Goal: Information Seeking & Learning: Learn about a topic

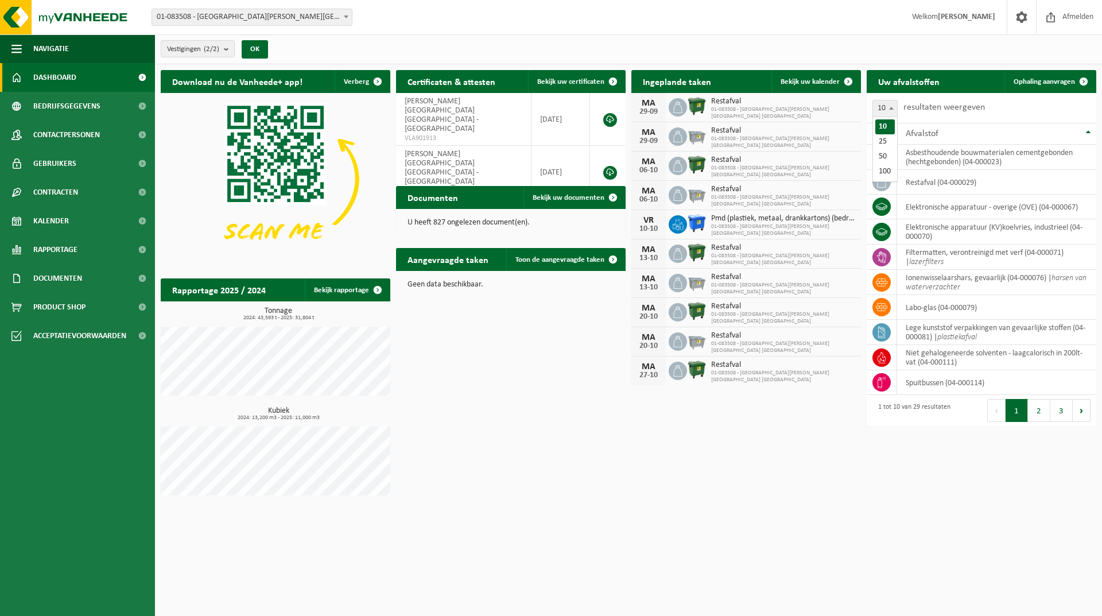
click at [890, 111] on span at bounding box center [891, 107] width 11 height 15
click at [0, 0] on div at bounding box center [0, 0] width 0 height 0
select select "100"
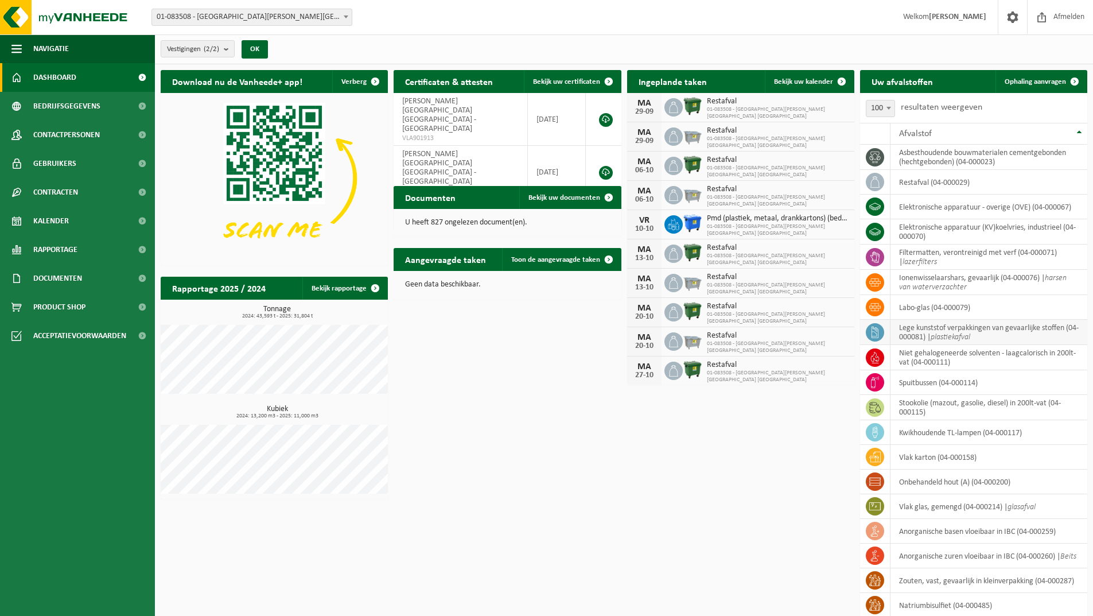
click at [871, 333] on icon at bounding box center [875, 332] width 11 height 11
click at [876, 267] on td at bounding box center [875, 257] width 30 height 25
click at [875, 257] on icon at bounding box center [875, 256] width 11 height 11
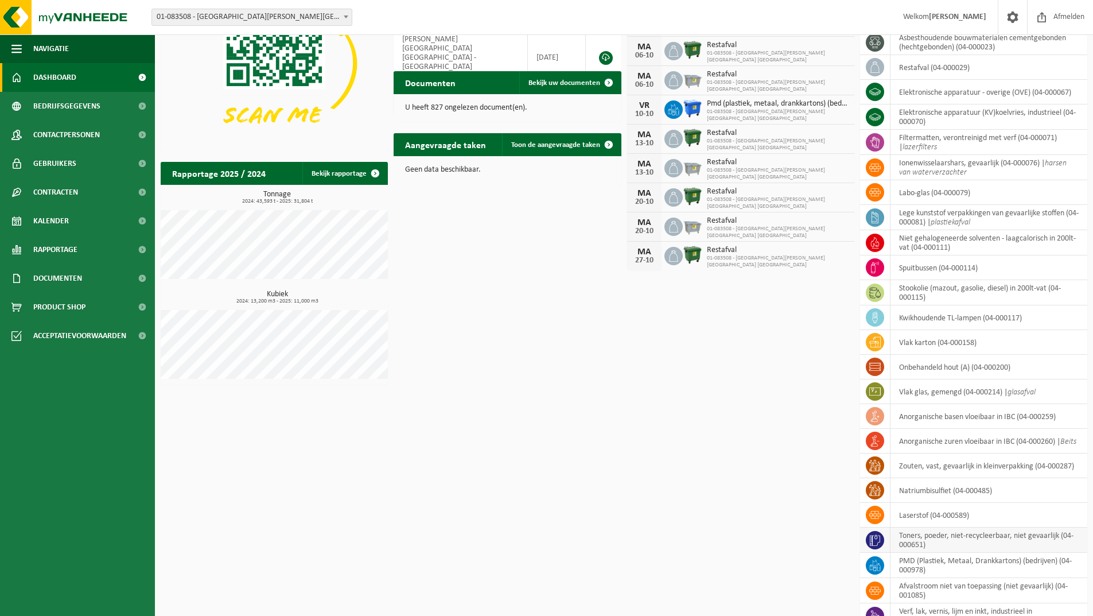
scroll to position [287, 0]
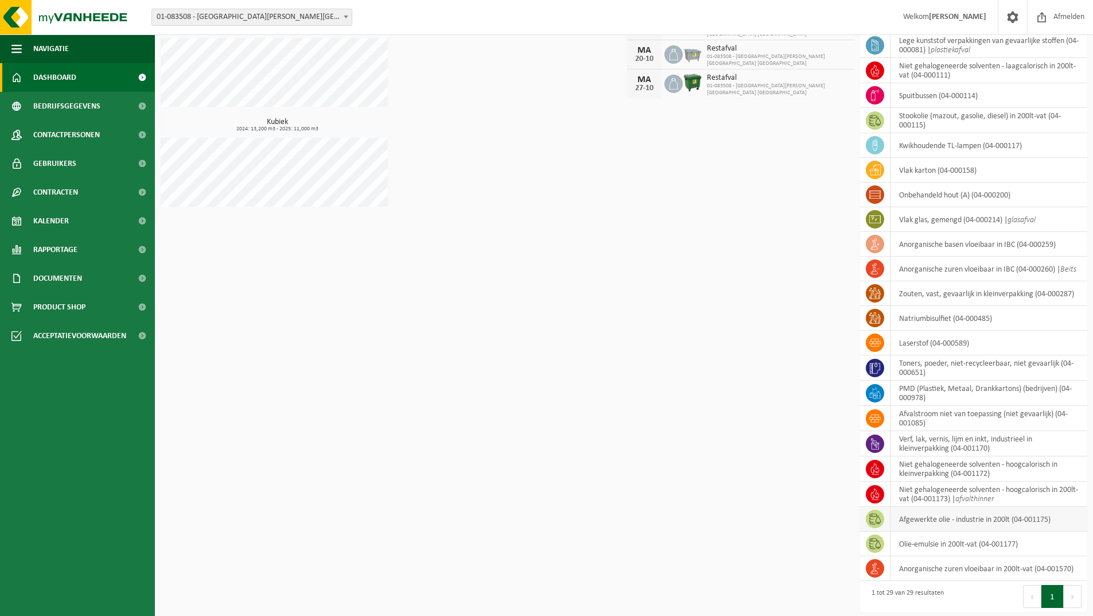
click at [914, 518] on td "afgewerkte olie - industrie in 200lt (04-001175)" at bounding box center [989, 519] width 197 height 25
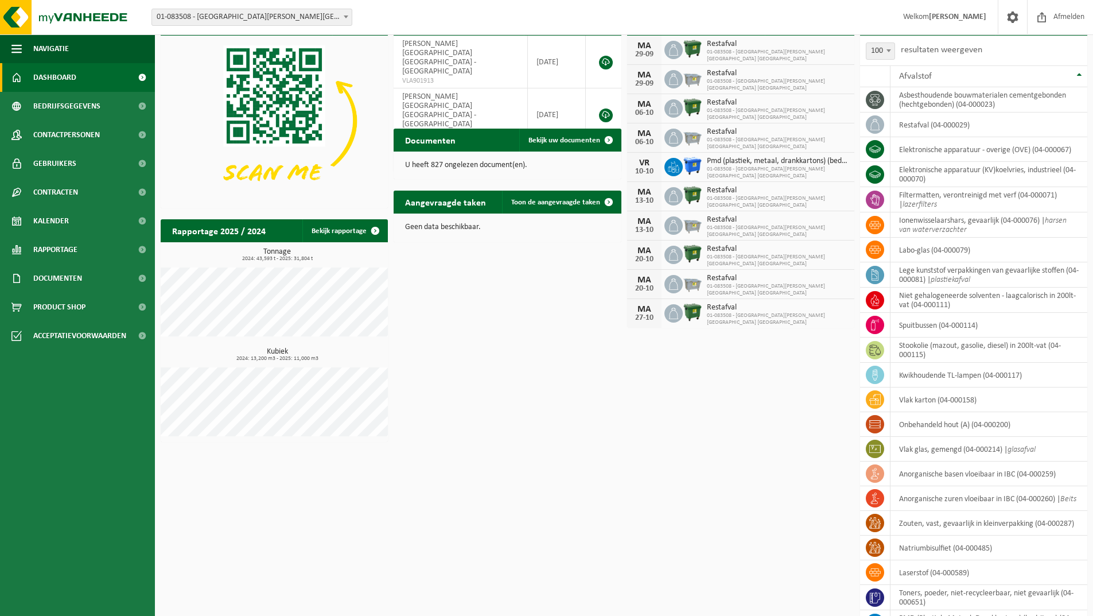
scroll to position [0, 0]
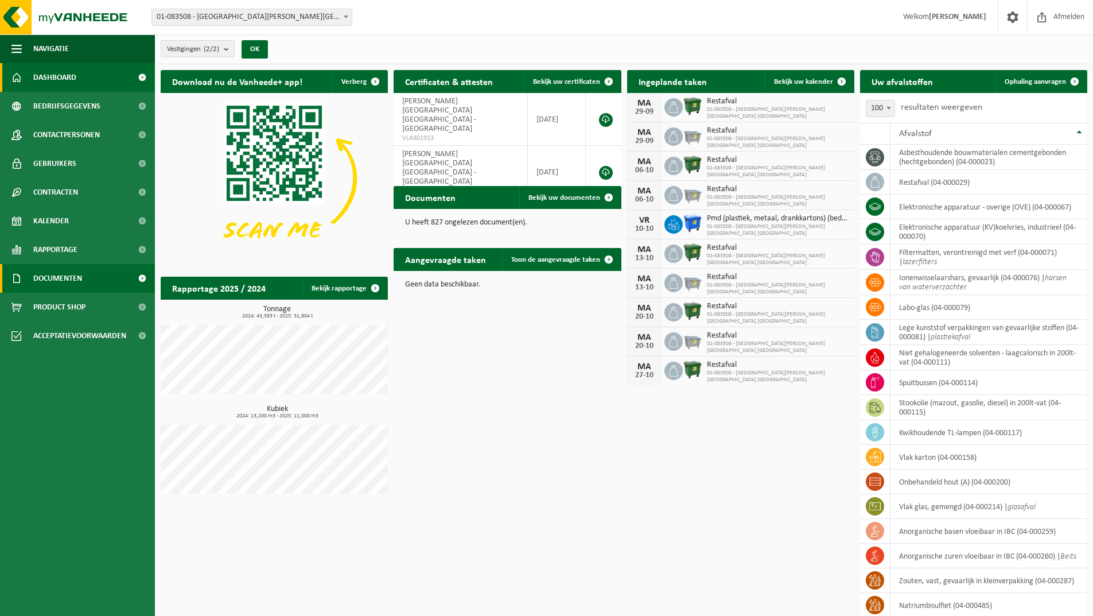
click at [143, 278] on span at bounding box center [142, 278] width 26 height 29
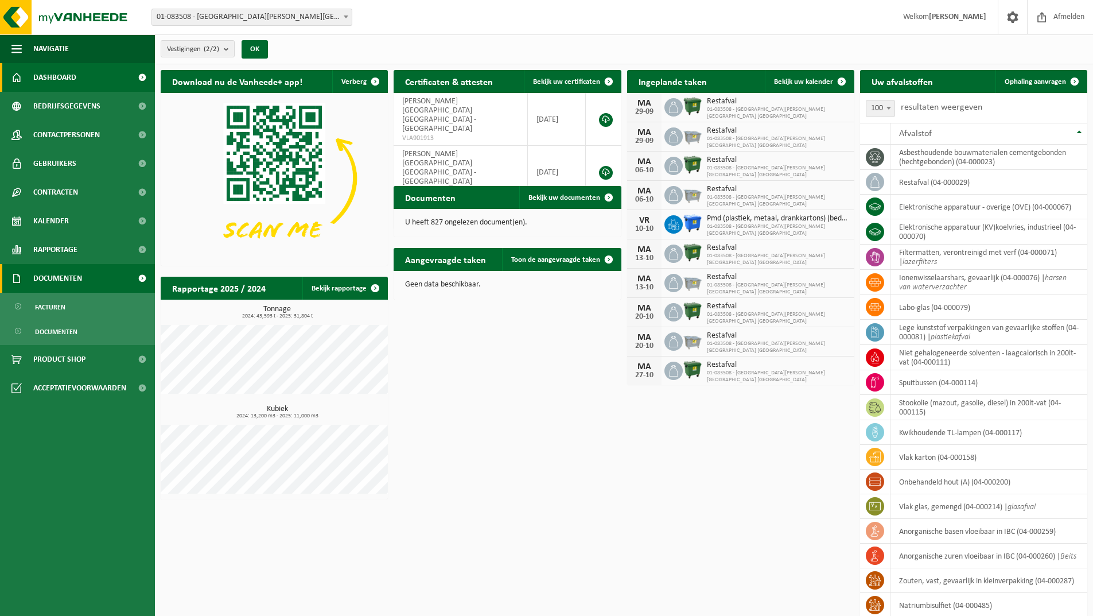
click at [143, 278] on span at bounding box center [142, 278] width 26 height 29
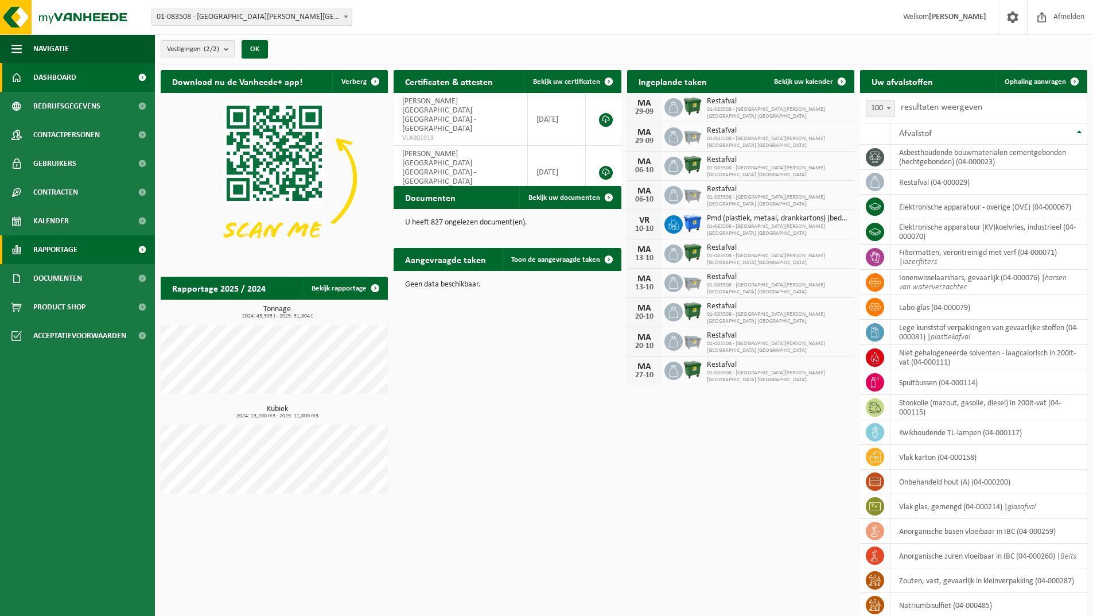
click at [98, 247] on link "Rapportage" at bounding box center [77, 249] width 155 height 29
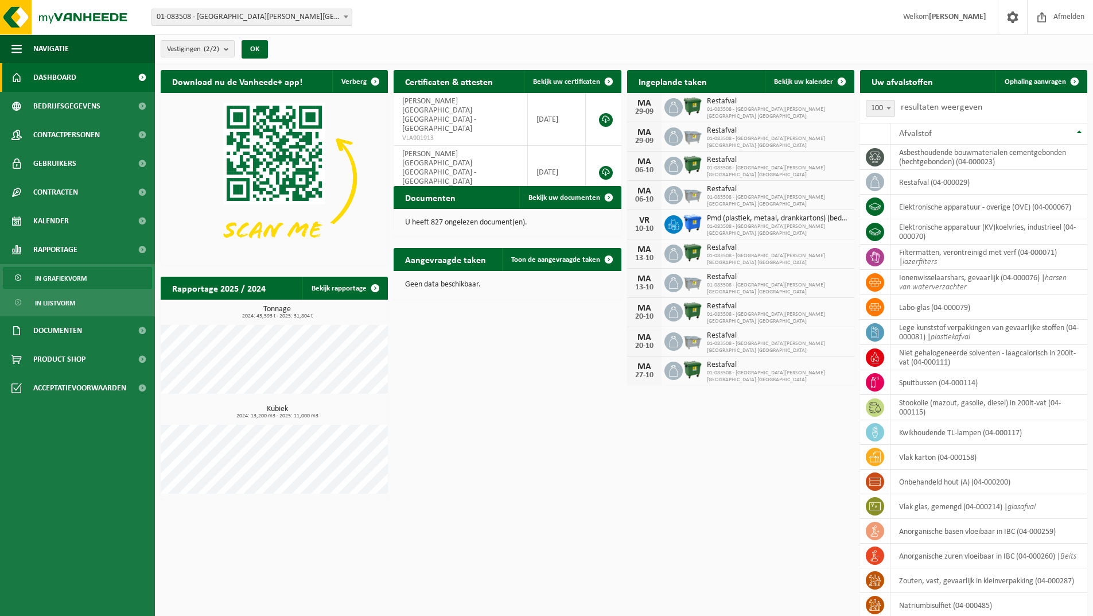
click at [102, 277] on link "In grafiekvorm" at bounding box center [77, 278] width 149 height 22
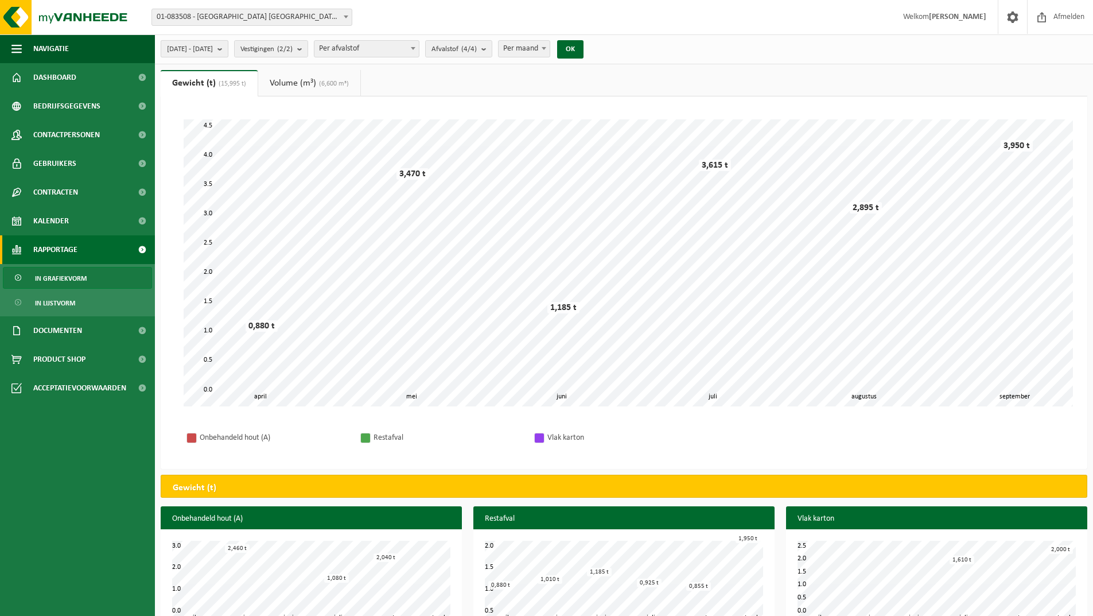
click at [228, 52] on b "submit" at bounding box center [223, 49] width 10 height 16
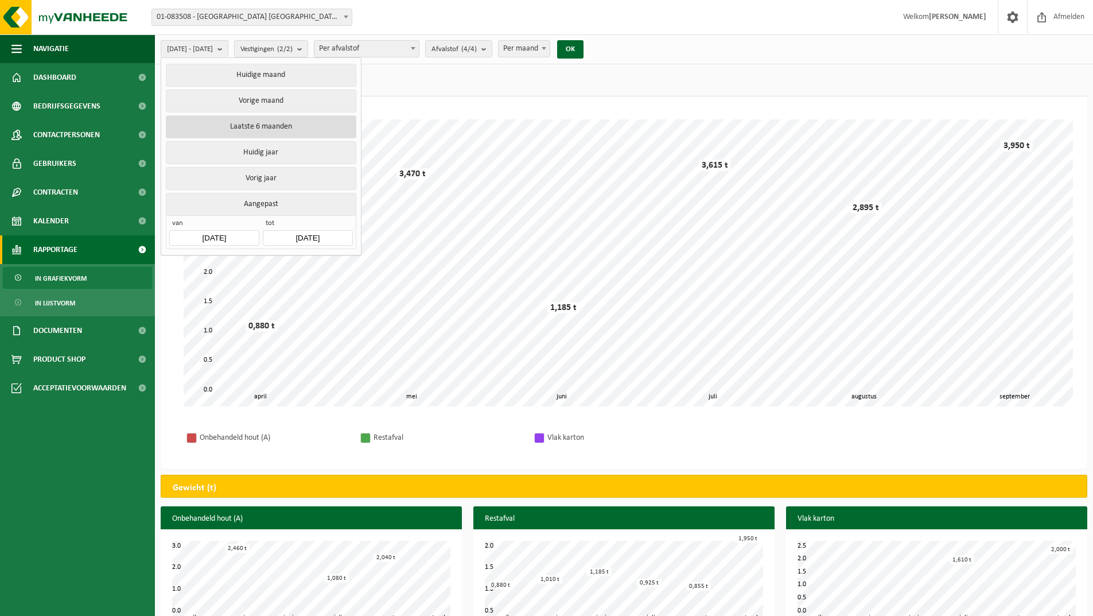
click at [284, 127] on button "Laatste 6 maanden" at bounding box center [261, 126] width 190 height 23
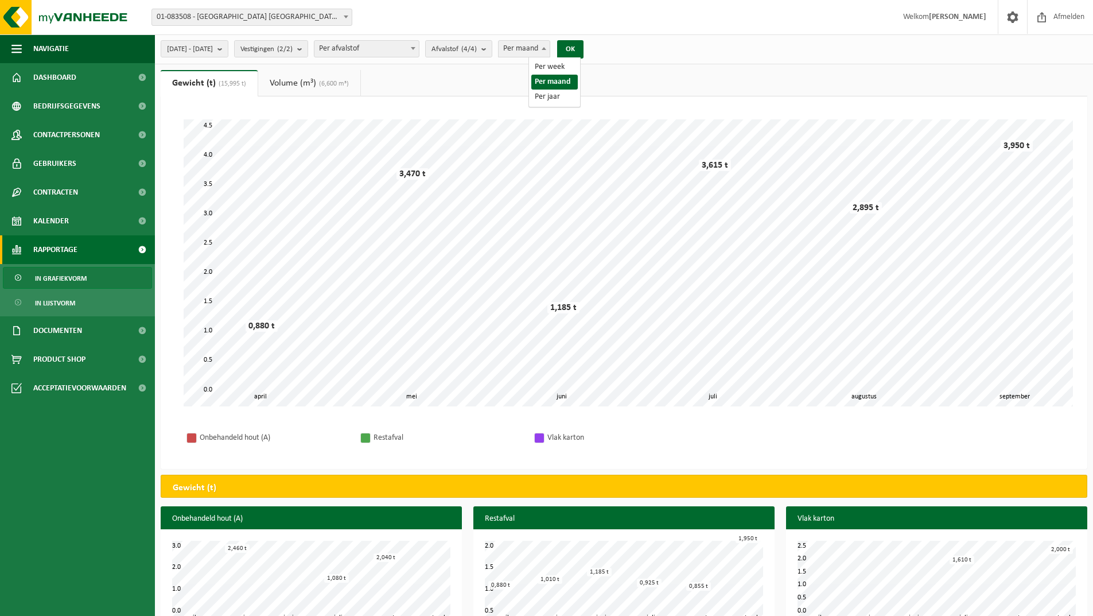
click at [550, 51] on span at bounding box center [543, 48] width 11 height 15
select select "3"
click at [584, 51] on button "OK" at bounding box center [570, 49] width 26 height 18
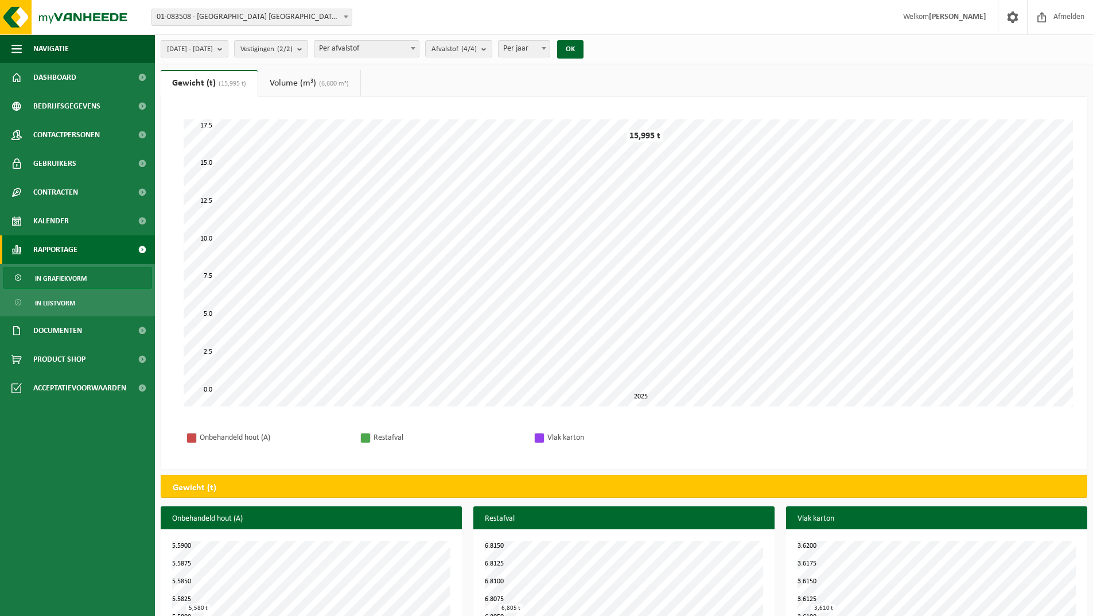
click at [228, 51] on b "submit" at bounding box center [223, 49] width 10 height 16
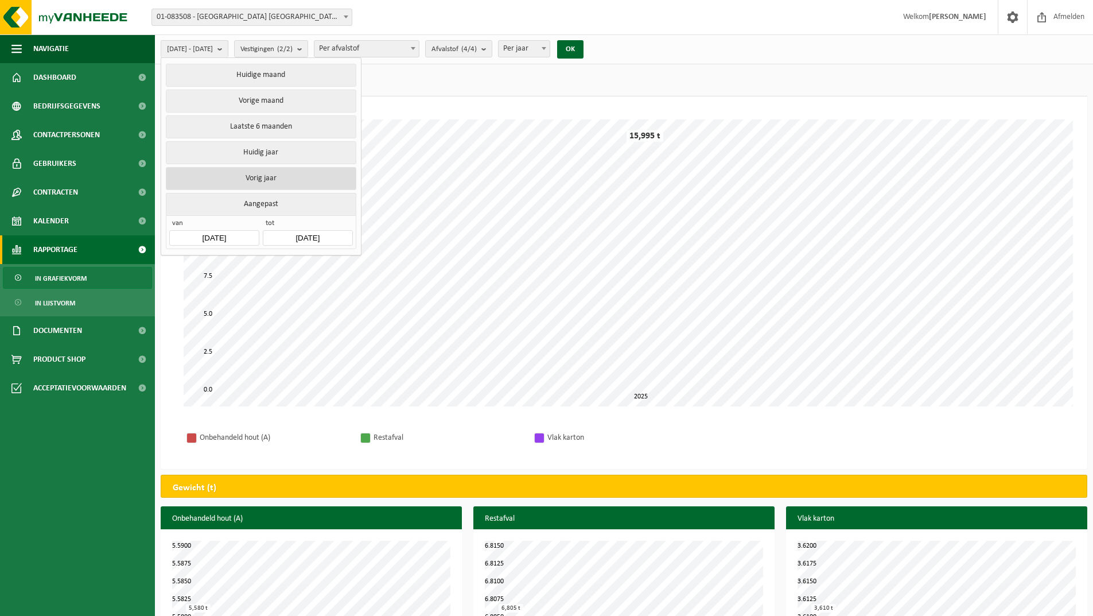
click at [259, 176] on button "Vorig jaar" at bounding box center [261, 178] width 190 height 23
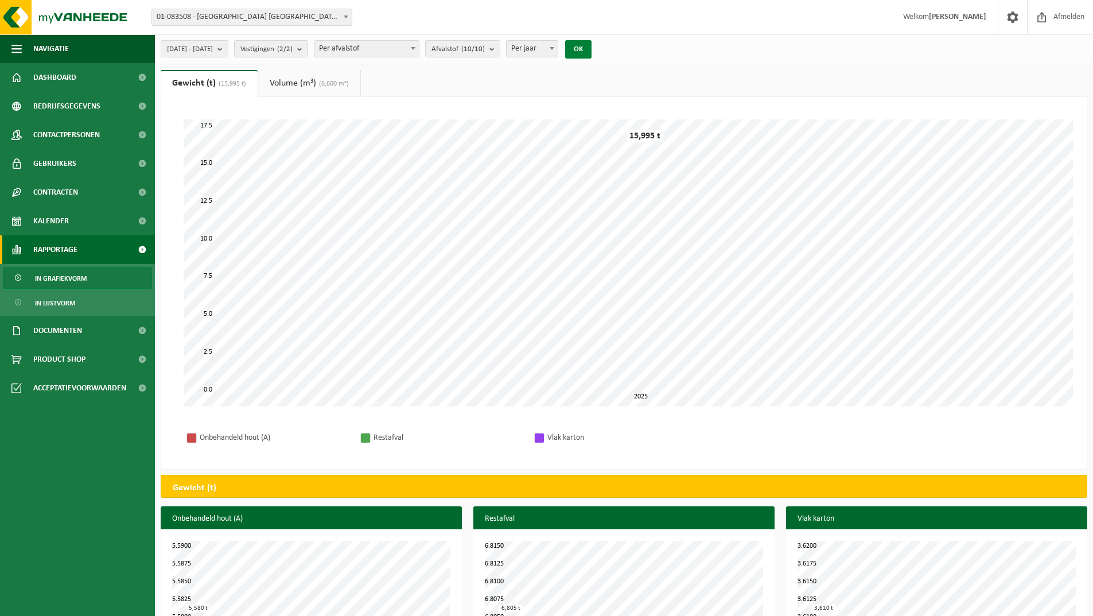
click at [592, 51] on button "OK" at bounding box center [578, 49] width 26 height 18
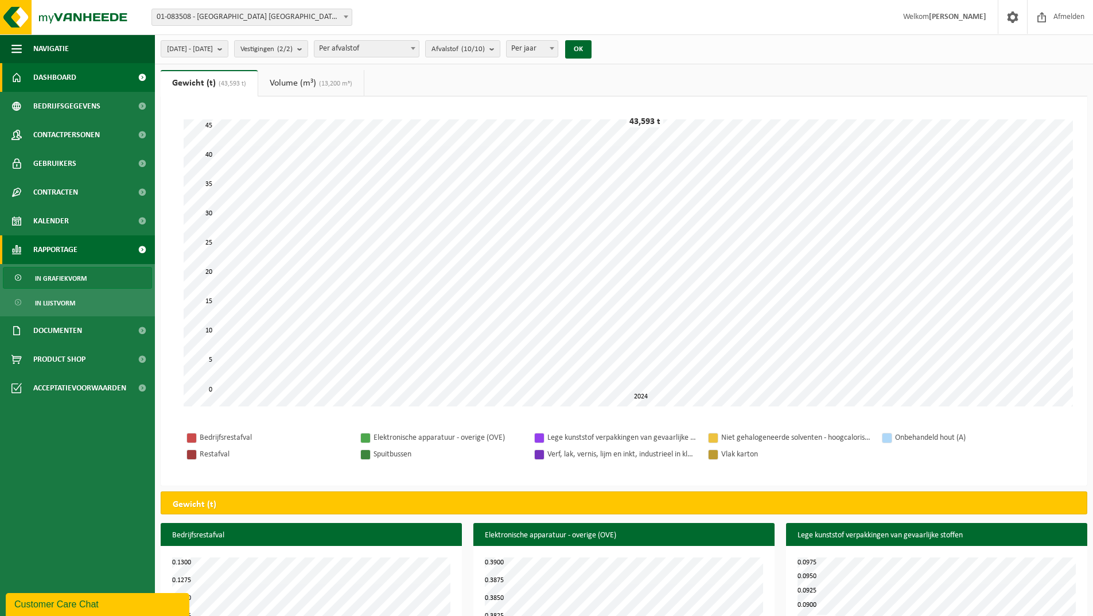
click at [62, 73] on span "Dashboard" at bounding box center [54, 77] width 43 height 29
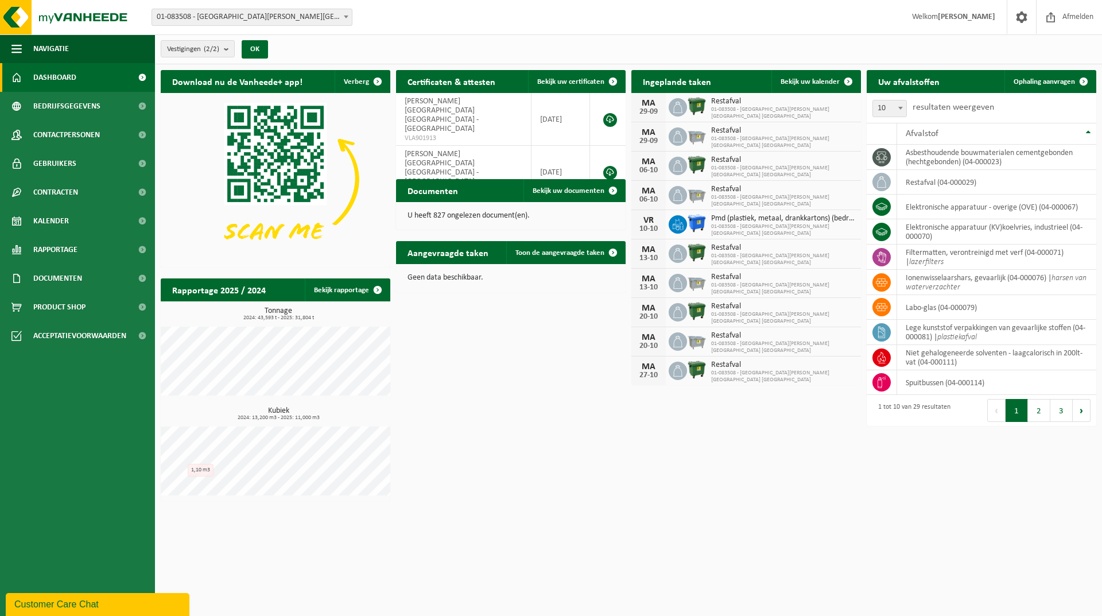
click at [917, 408] on div "1 tot 10 van 29 resultaten" at bounding box center [911, 410] width 78 height 25
click at [902, 111] on span at bounding box center [900, 107] width 11 height 15
select select "50"
